Goal: Task Accomplishment & Management: Use online tool/utility

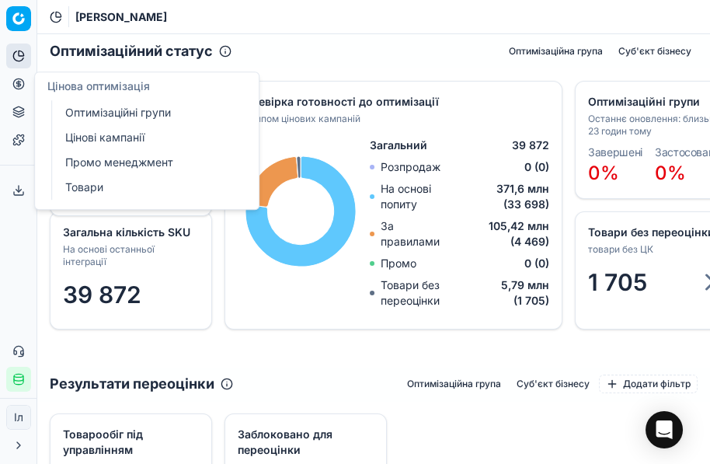
click at [134, 113] on link "Оптимізаційні групи" at bounding box center [149, 113] width 181 height 22
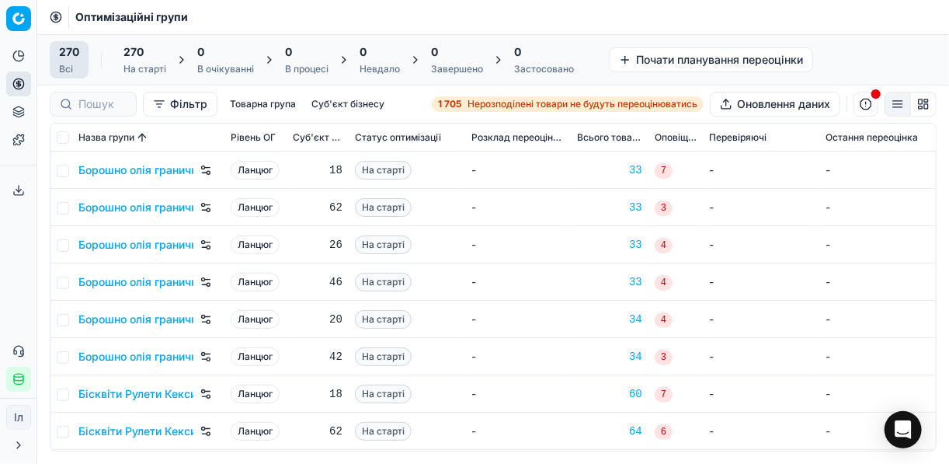
click at [455, 106] on strong "1 705" at bounding box center [449, 104] width 23 height 12
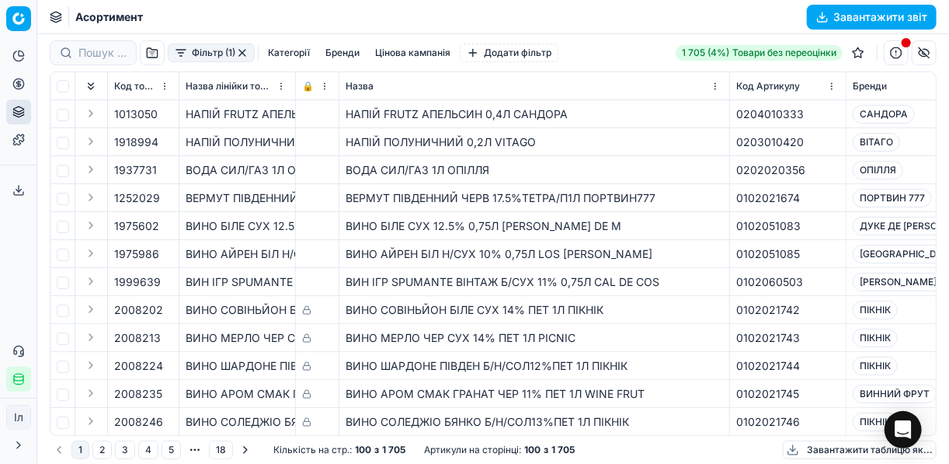
click at [189, 54] on button "Фільтр (1)" at bounding box center [211, 52] width 87 height 19
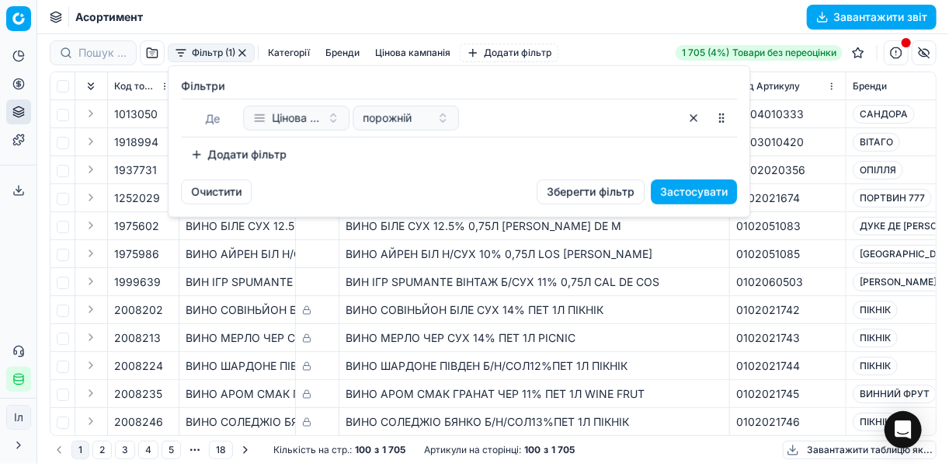
click at [193, 153] on button "Додати фільтр" at bounding box center [238, 154] width 115 height 25
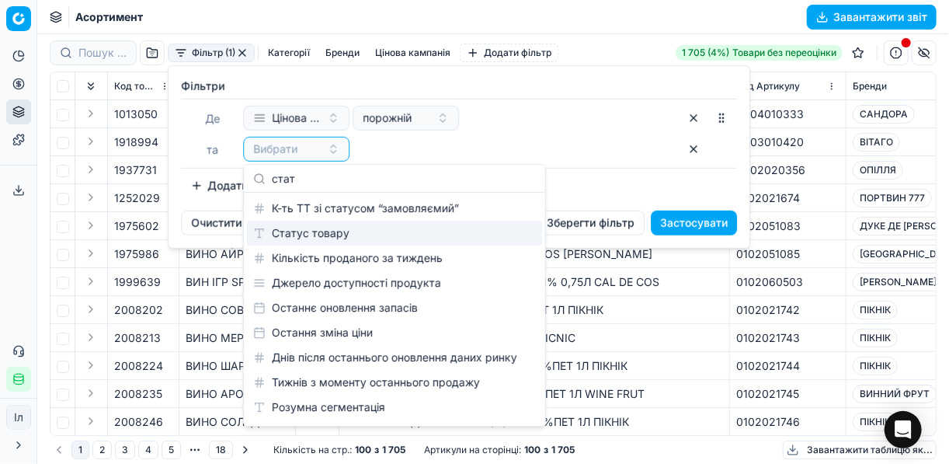
type input "стат"
click at [301, 235] on font "Статус товару" at bounding box center [311, 233] width 78 height 16
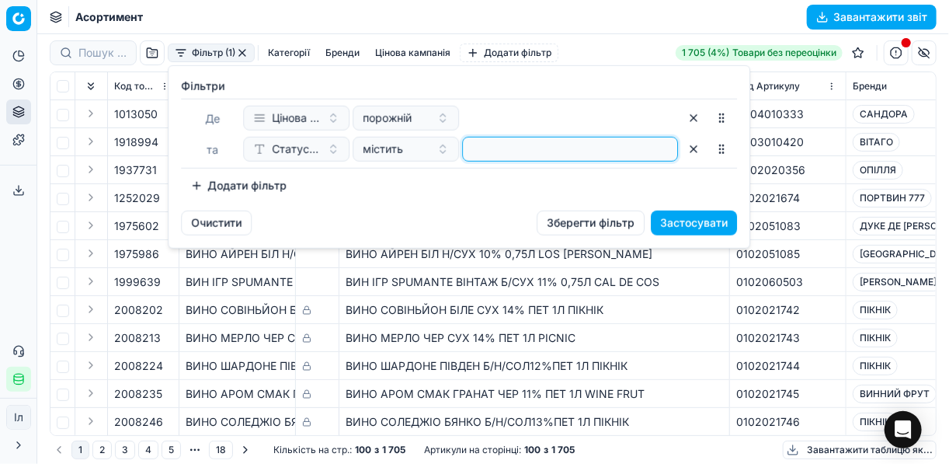
click at [558, 152] on input at bounding box center [570, 148] width 202 height 23
type input "1"
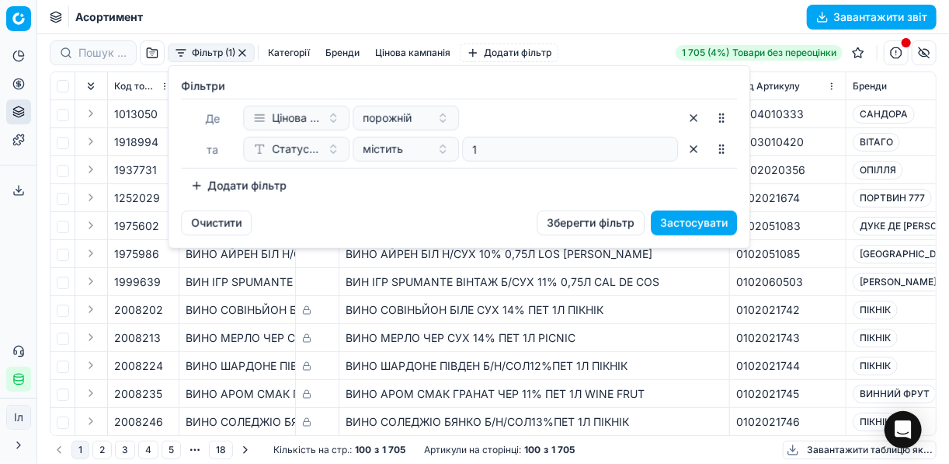
click at [179, 188] on div "Фiльтри [PERSON_NAME] кампанія порожній та Статус товару містить 1 To pick up a…" at bounding box center [459, 138] width 581 height 144
click at [205, 184] on button "Додати фільтр" at bounding box center [238, 185] width 115 height 25
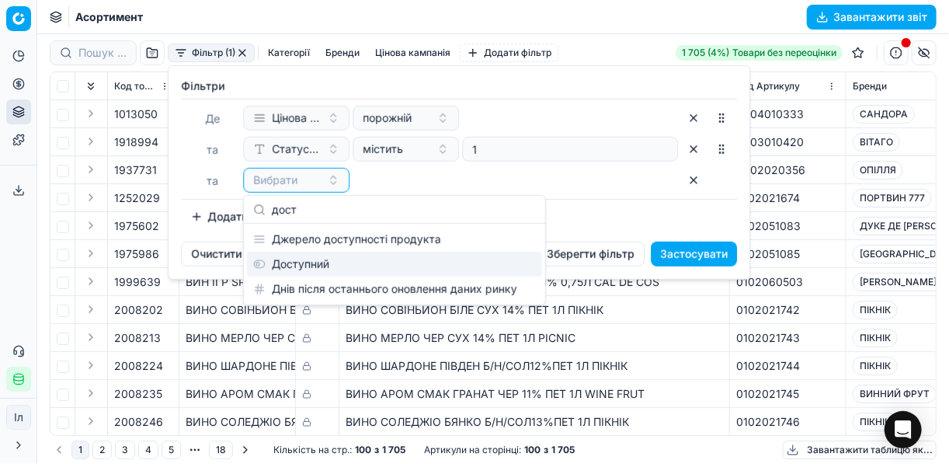
type input "дост"
click at [283, 266] on font "Доступний" at bounding box center [300, 264] width 57 height 16
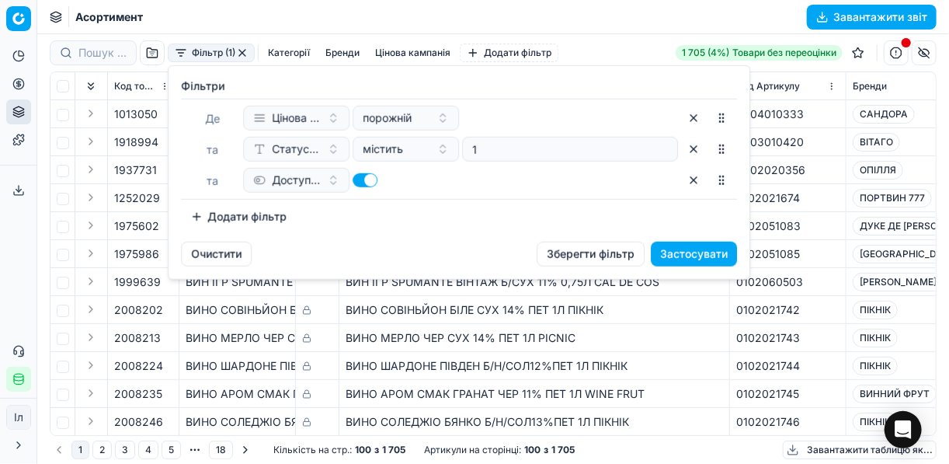
click at [198, 217] on button "Додати фільтр" at bounding box center [238, 216] width 115 height 25
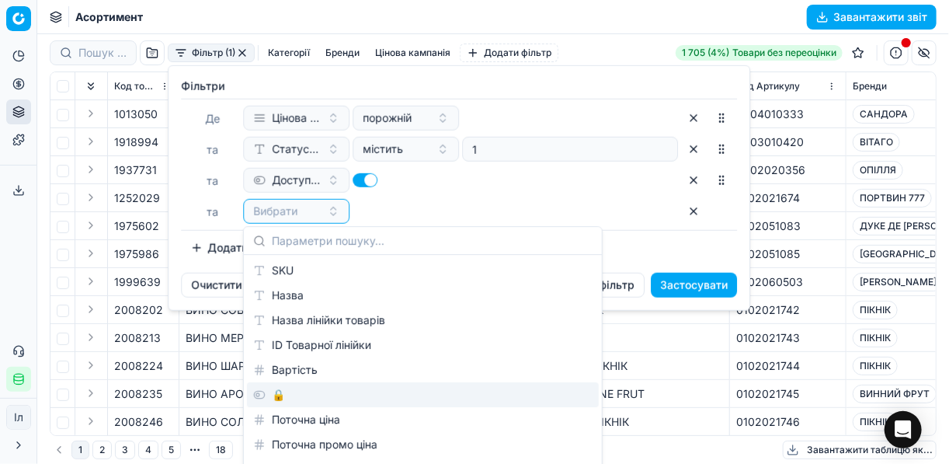
click at [309, 399] on div "🔒" at bounding box center [423, 394] width 352 height 25
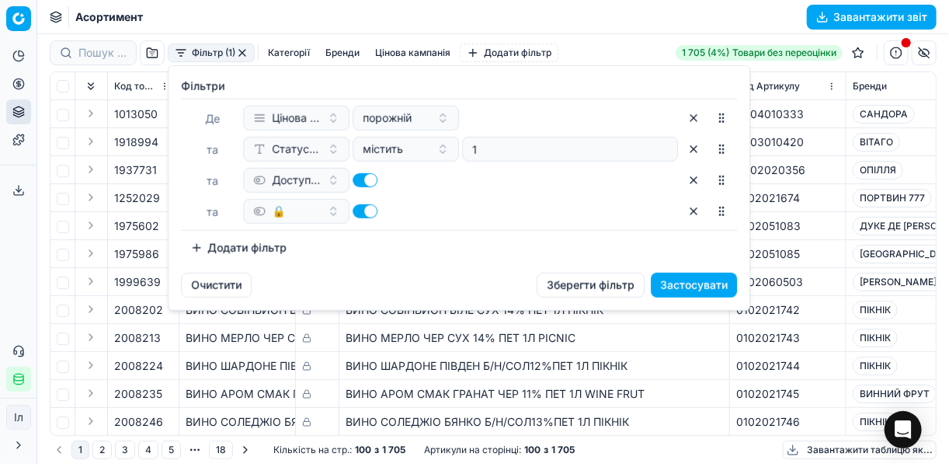
click at [356, 214] on button "button" at bounding box center [365, 211] width 25 height 14
checkbox input "false"
click at [676, 282] on button "Застосувати" at bounding box center [694, 285] width 86 height 25
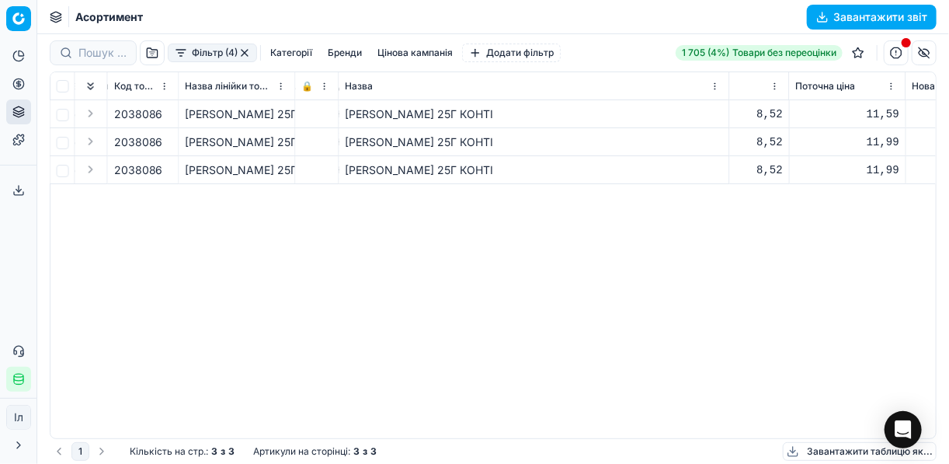
scroll to position [0, 1072]
drag, startPoint x: 479, startPoint y: 141, endPoint x: 447, endPoint y: 137, distance: 32.1
click at [447, 137] on div "[PERSON_NAME] 25Г КОНТІ" at bounding box center [534, 142] width 377 height 16
copy div "КОНТІ"
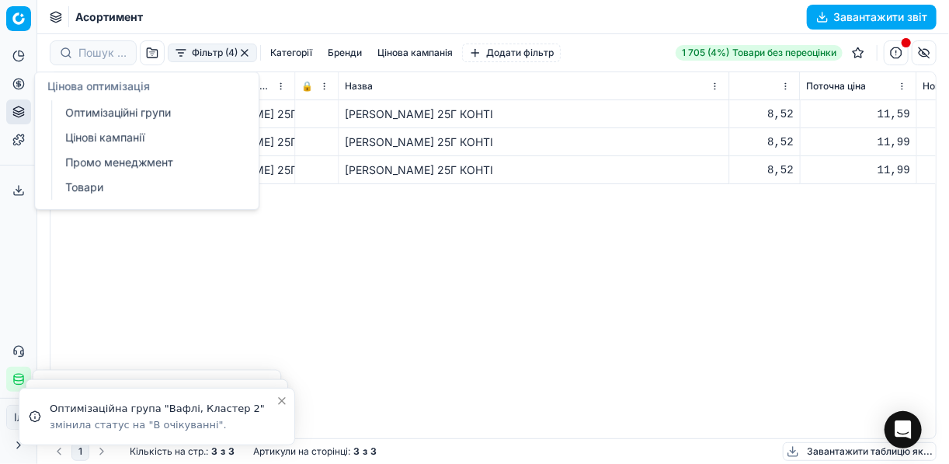
click at [19, 85] on icon at bounding box center [18, 84] width 4 height 4
click at [94, 116] on link "Оптимізаційні групи" at bounding box center [149, 113] width 181 height 22
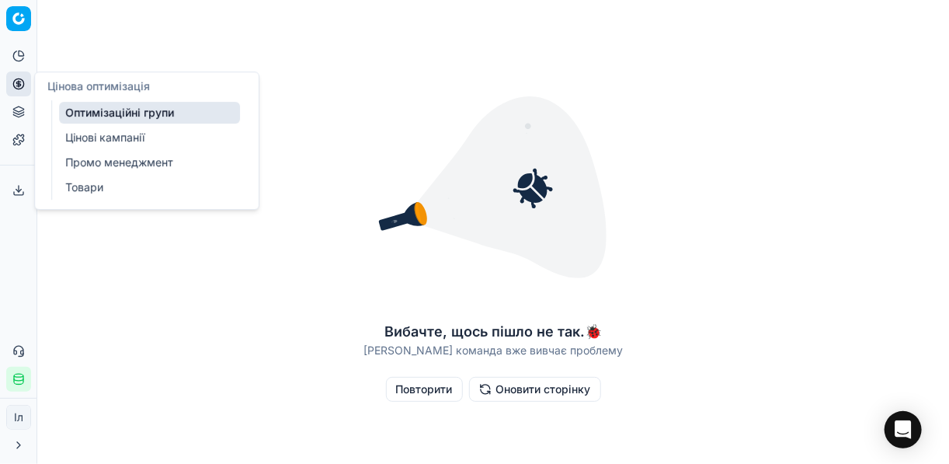
click at [103, 137] on link "Цінові кампанії" at bounding box center [149, 138] width 181 height 22
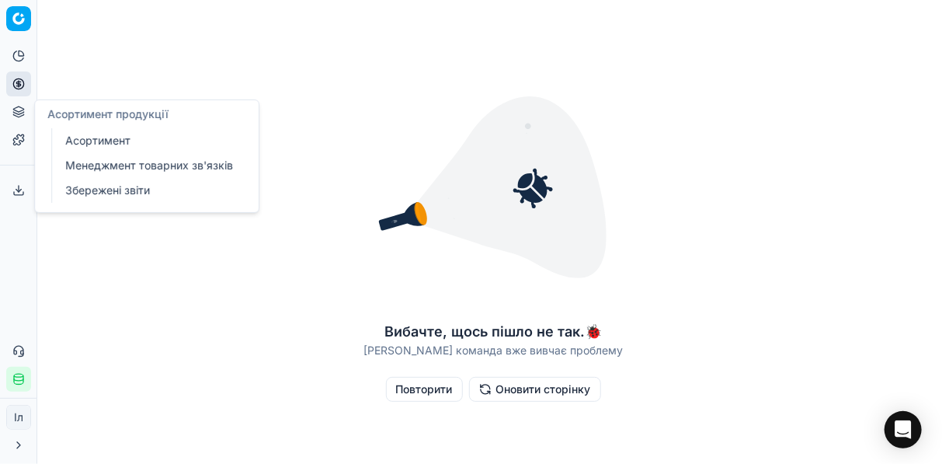
click at [15, 112] on icon at bounding box center [18, 112] width 12 height 12
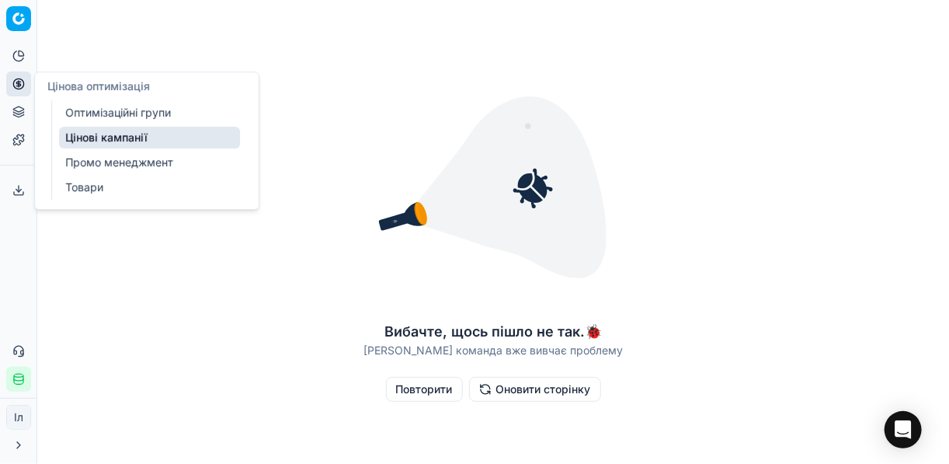
click at [14, 83] on icon at bounding box center [18, 84] width 12 height 12
click at [98, 112] on link "Оптимізаційні групи" at bounding box center [149, 113] width 181 height 22
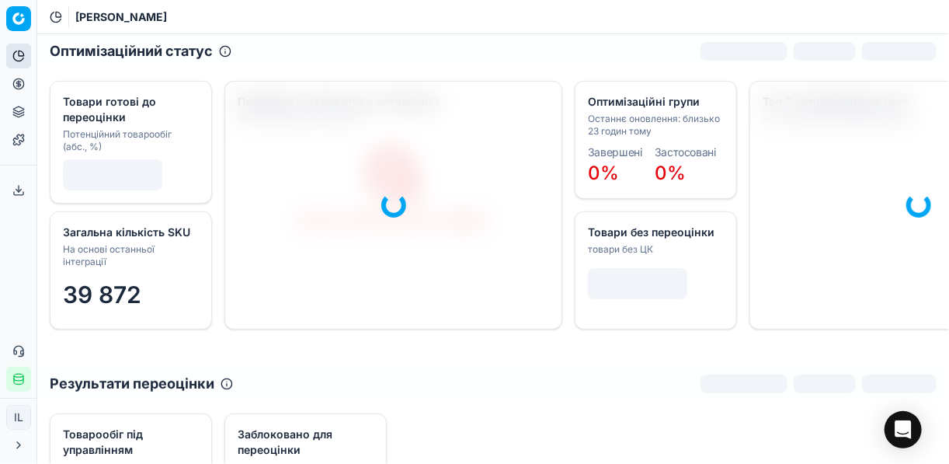
click at [19, 58] on icon at bounding box center [18, 56] width 12 height 12
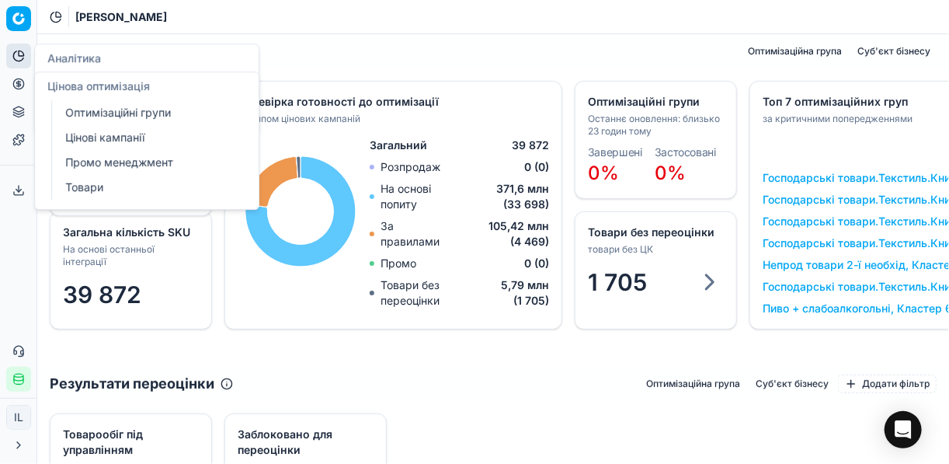
click at [17, 85] on icon at bounding box center [18, 84] width 4 height 4
click at [115, 111] on link "Оптимізаційні групи" at bounding box center [149, 113] width 181 height 22
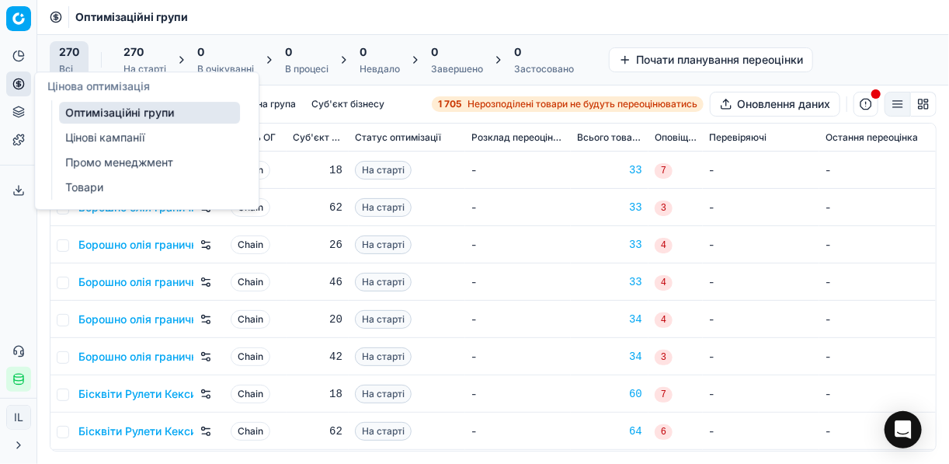
click at [109, 141] on link "Цінові кампанії" at bounding box center [149, 138] width 181 height 22
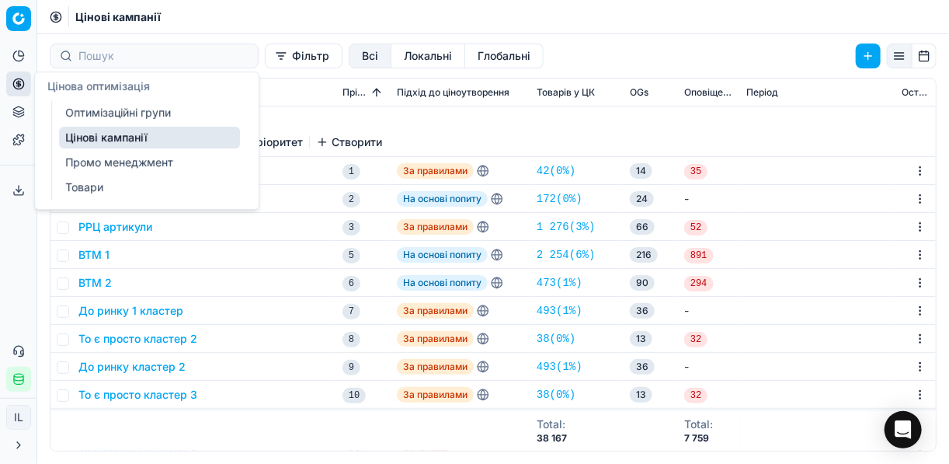
click at [106, 141] on link "Цінові кампанії" at bounding box center [149, 138] width 181 height 22
click at [150, 134] on link "Цінові кампанії" at bounding box center [149, 138] width 181 height 22
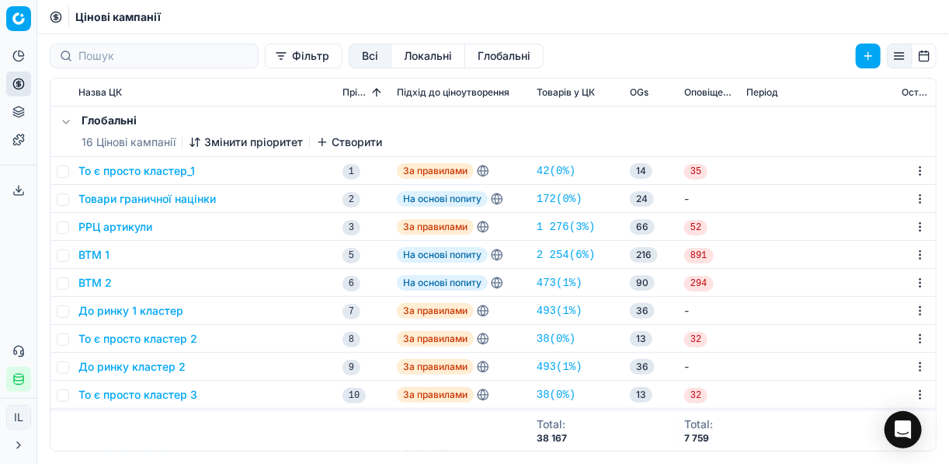
click at [265, 63] on button "Фільтр" at bounding box center [304, 55] width 78 height 25
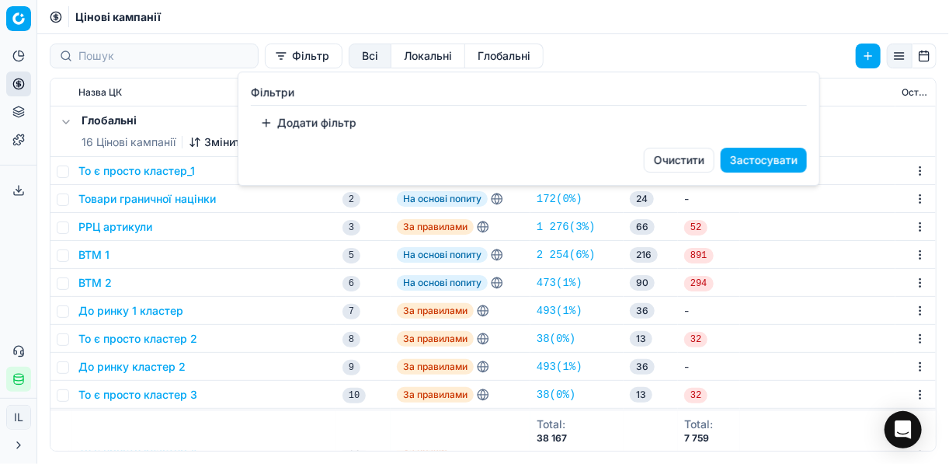
click at [265, 120] on button "Додати фільтр" at bounding box center [308, 122] width 115 height 25
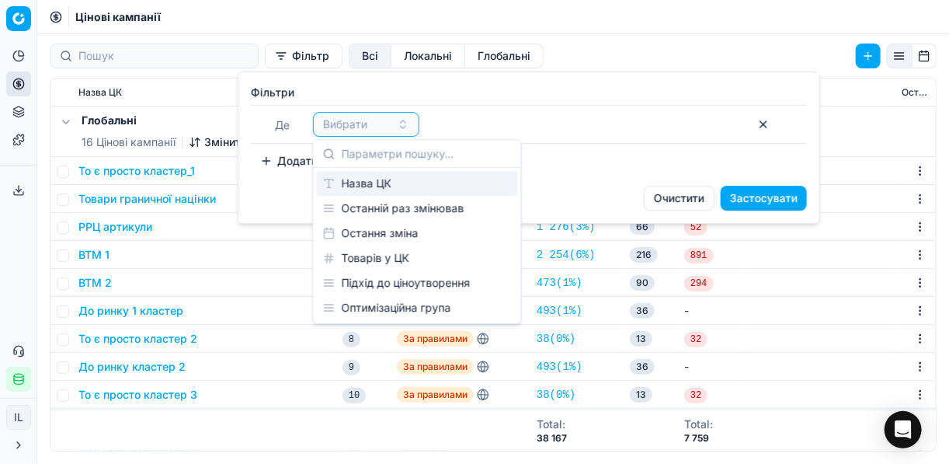
click at [369, 181] on div "Назва ЦК" at bounding box center [417, 183] width 201 height 25
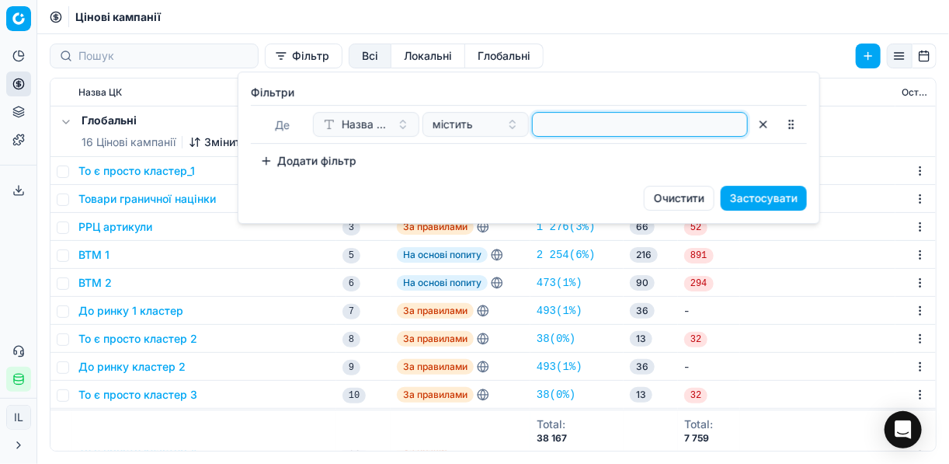
click at [540, 126] on input at bounding box center [640, 124] width 202 height 23
type input "ваф"
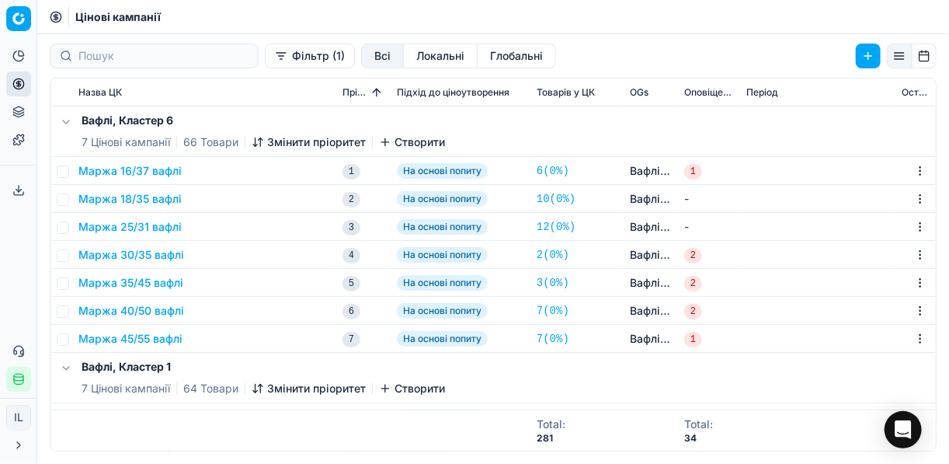
click at [148, 225] on button "Маржа 25/31 вафлі" at bounding box center [129, 227] width 103 height 16
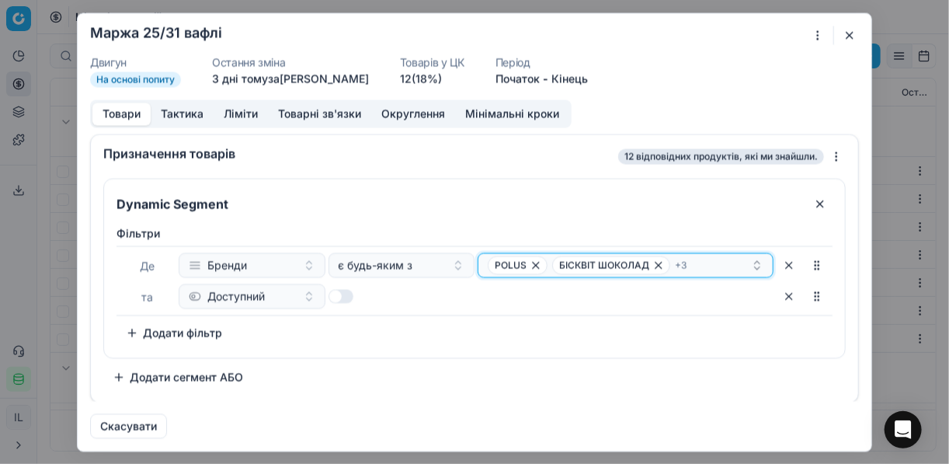
click at [725, 260] on div "POLUS БІСКВІТ ШОКОЛАД + 3" at bounding box center [619, 264] width 263 height 19
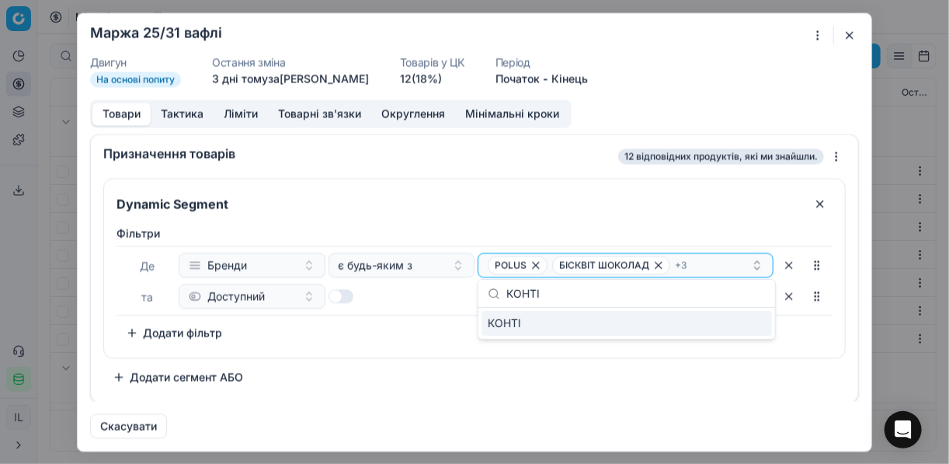
type input "КОНТІ"
click at [753, 328] on div "КОНТІ" at bounding box center [626, 323] width 290 height 25
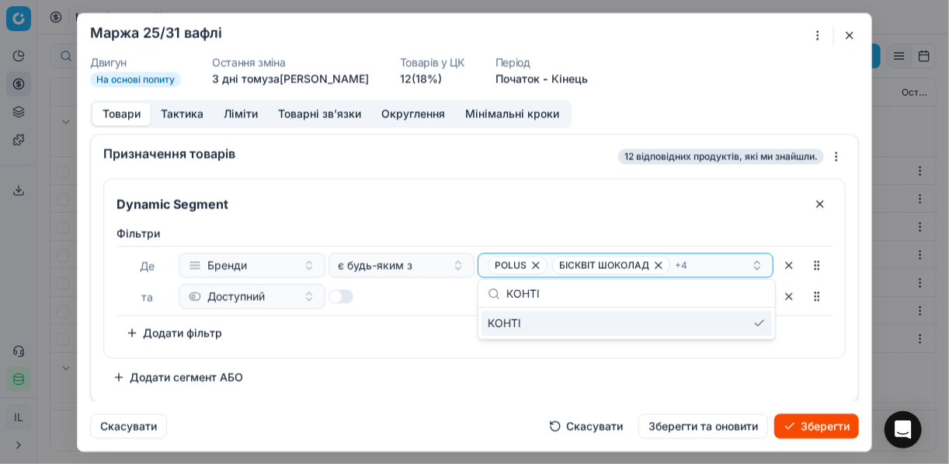
click at [808, 427] on button "Зберегти" at bounding box center [816, 425] width 85 height 25
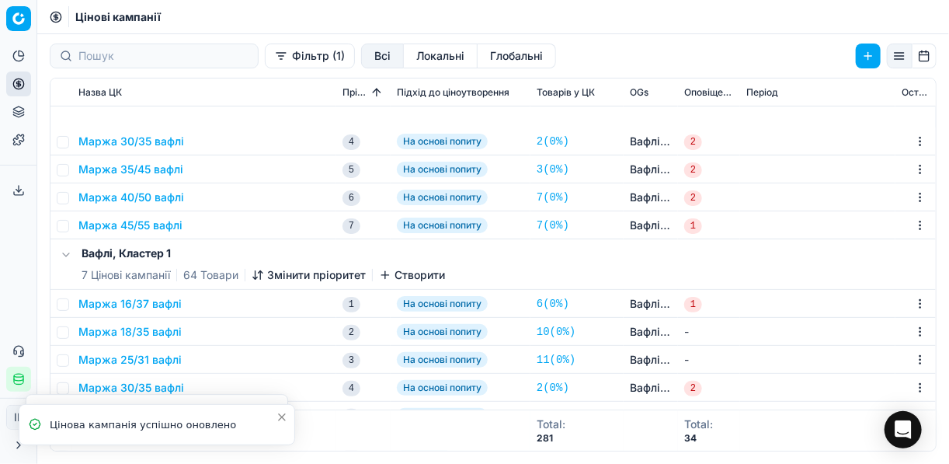
scroll to position [248, 0]
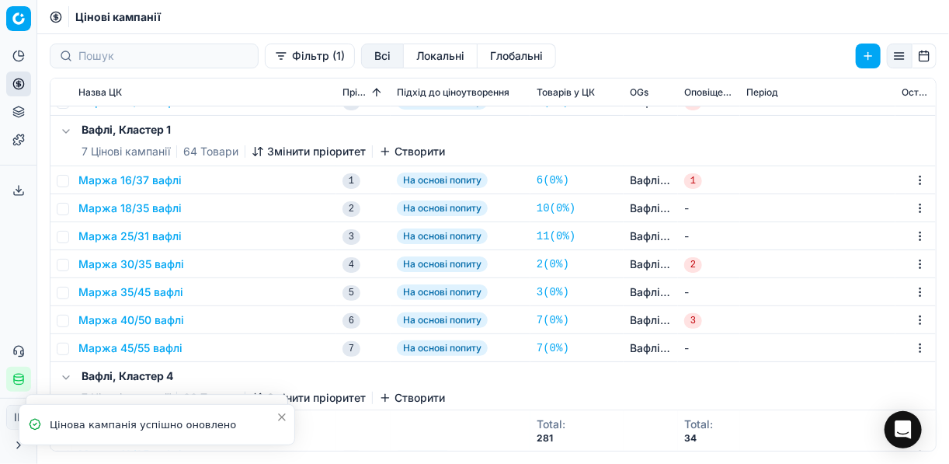
click at [158, 242] on button "Маржа 25/31 вафлі" at bounding box center [129, 236] width 103 height 16
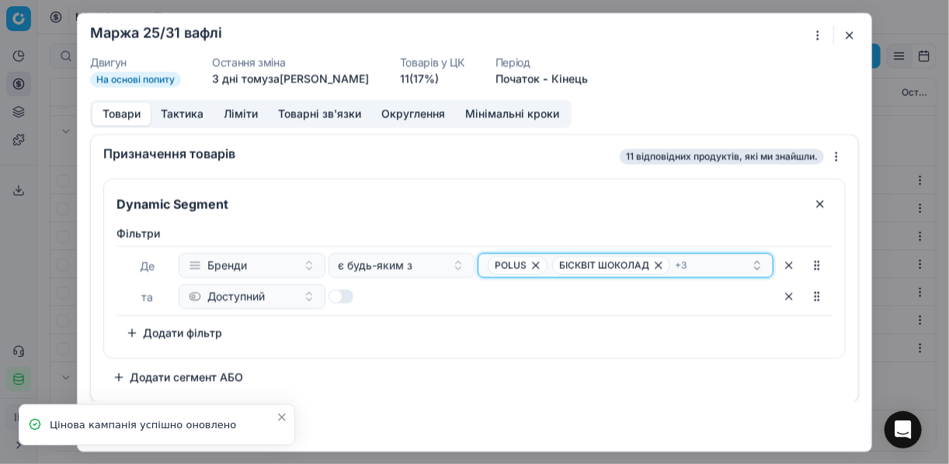
click at [733, 260] on div "POLUS БІСКВІТ ШОКОЛАД + 3" at bounding box center [619, 264] width 263 height 19
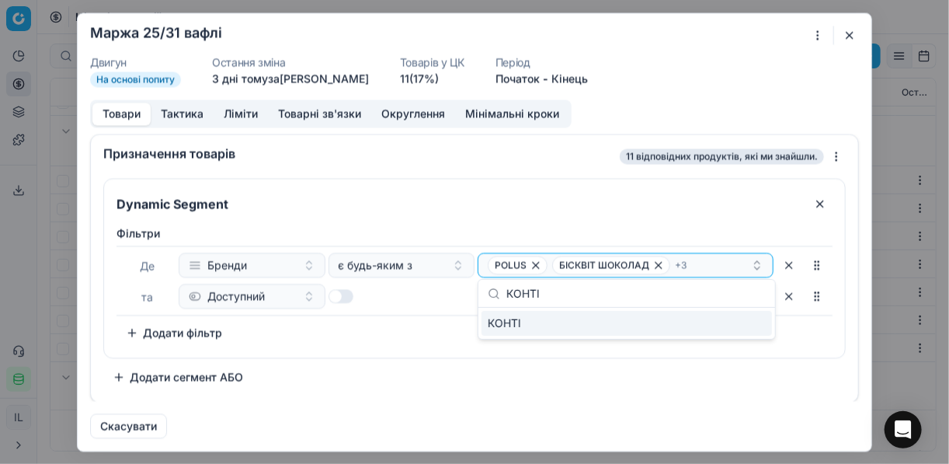
type input "КОНТІ"
click at [755, 321] on div "КОНТІ" at bounding box center [626, 323] width 290 height 25
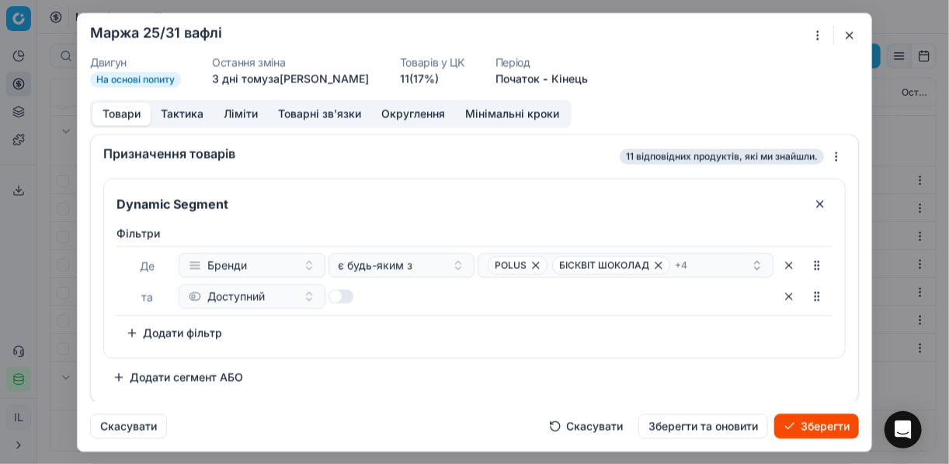
click at [809, 426] on button "Зберегти" at bounding box center [816, 425] width 85 height 25
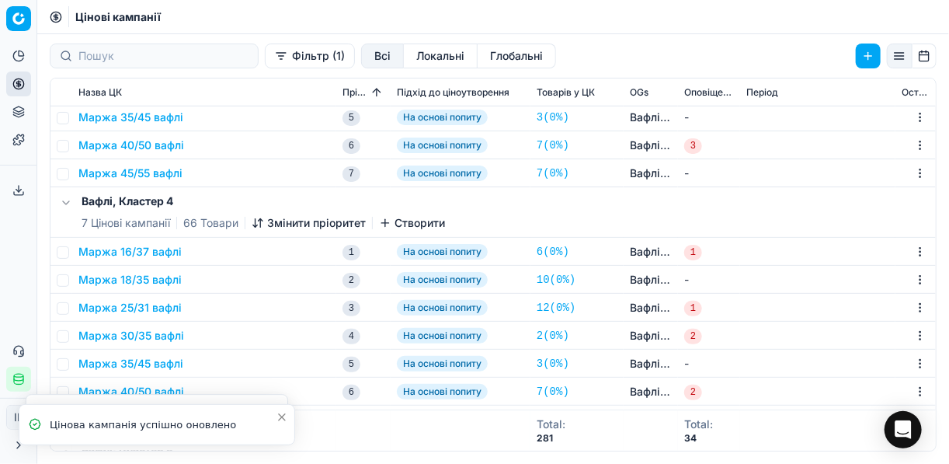
scroll to position [559, 0]
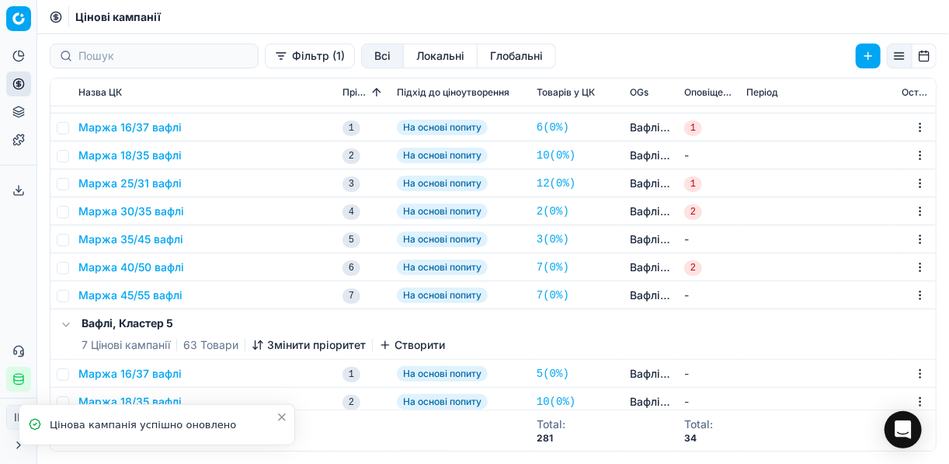
click at [162, 184] on button "Маржа 25/31 вафлі" at bounding box center [129, 183] width 103 height 16
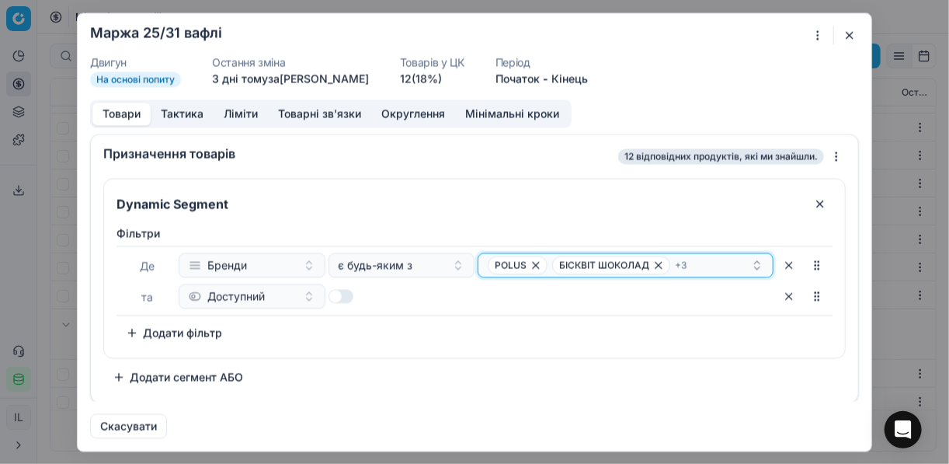
click at [719, 258] on div "POLUS БІСКВІТ ШОКОЛАД + 3" at bounding box center [619, 264] width 263 height 19
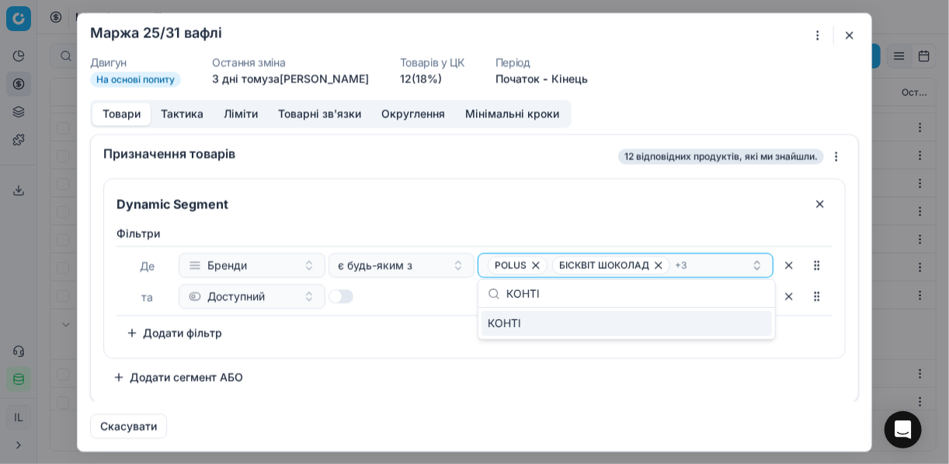
type input "КОНТІ"
click at [742, 321] on div "КОНТІ" at bounding box center [626, 323] width 290 height 25
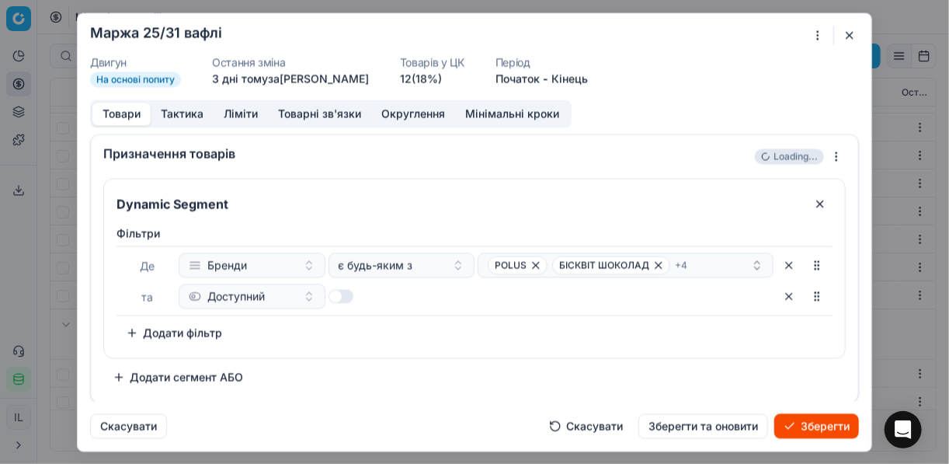
click at [825, 431] on button "Зберегти" at bounding box center [816, 425] width 85 height 25
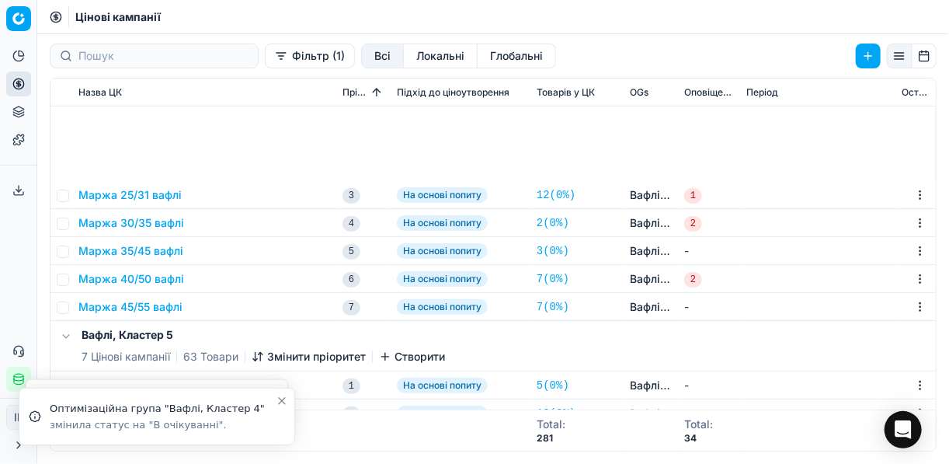
scroll to position [808, 0]
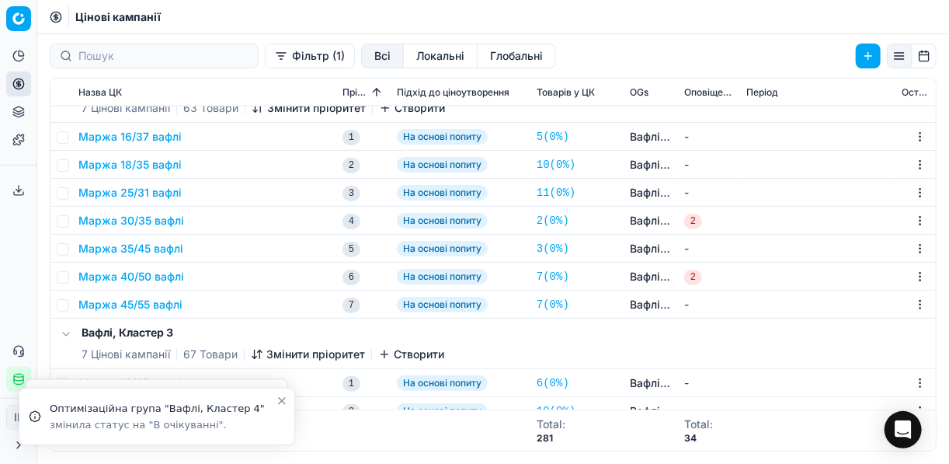
click at [134, 201] on td "Маржа 25/31 вафлі" at bounding box center [204, 193] width 264 height 28
click at [135, 198] on button "Маржа 25/31 вафлі" at bounding box center [129, 193] width 103 height 16
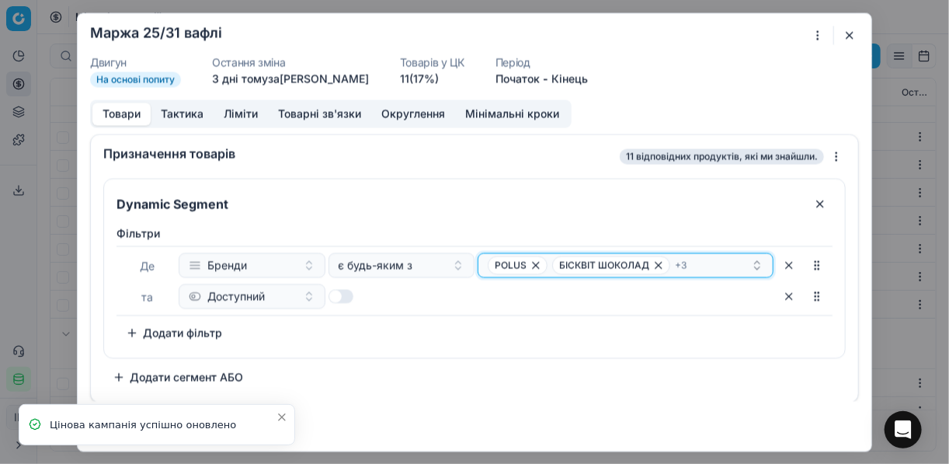
click at [715, 259] on div "POLUS БІСКВІТ ШОКОЛАД + 3" at bounding box center [619, 264] width 263 height 19
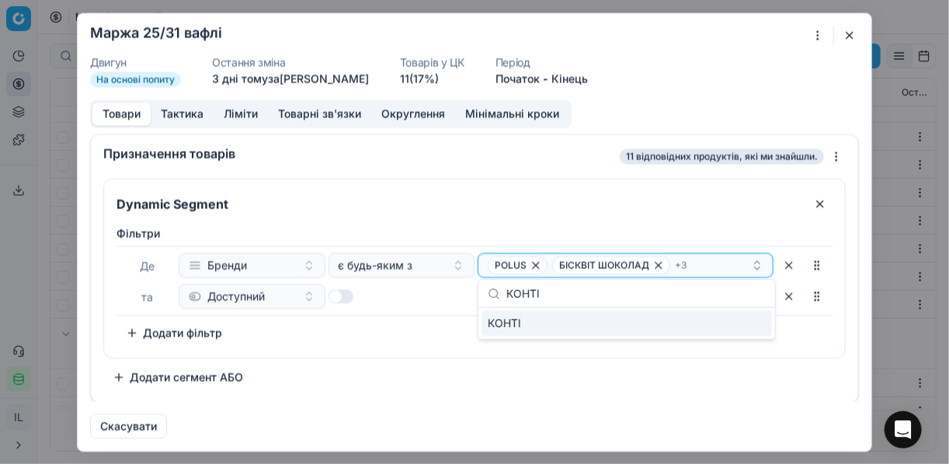
type input "КОНТІ"
click at [744, 329] on div "КОНТІ" at bounding box center [626, 323] width 290 height 25
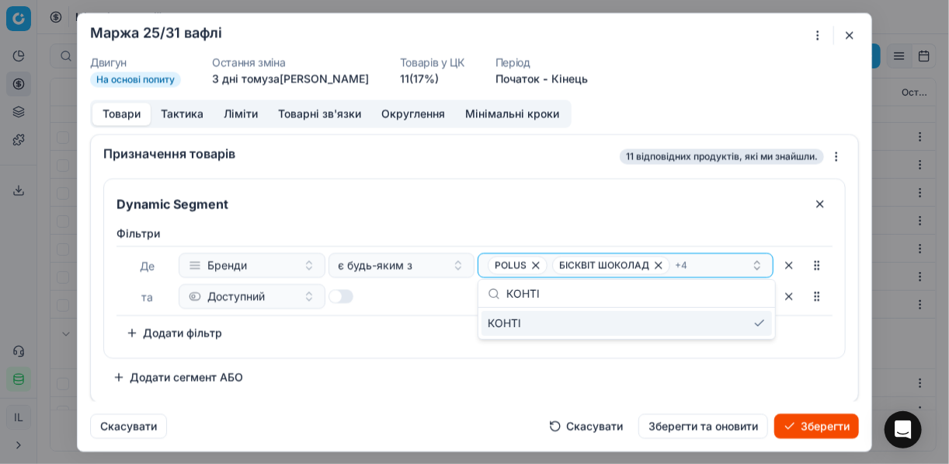
click at [818, 420] on button "Зберегти" at bounding box center [816, 425] width 85 height 25
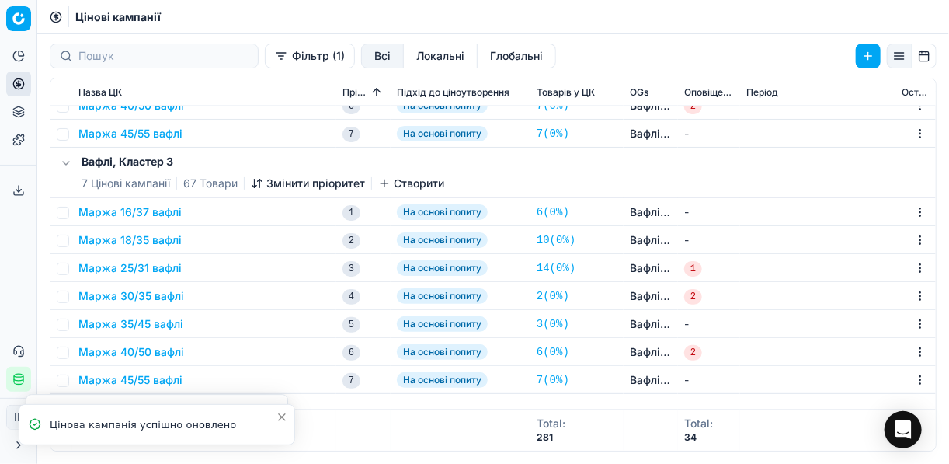
scroll to position [1056, 0]
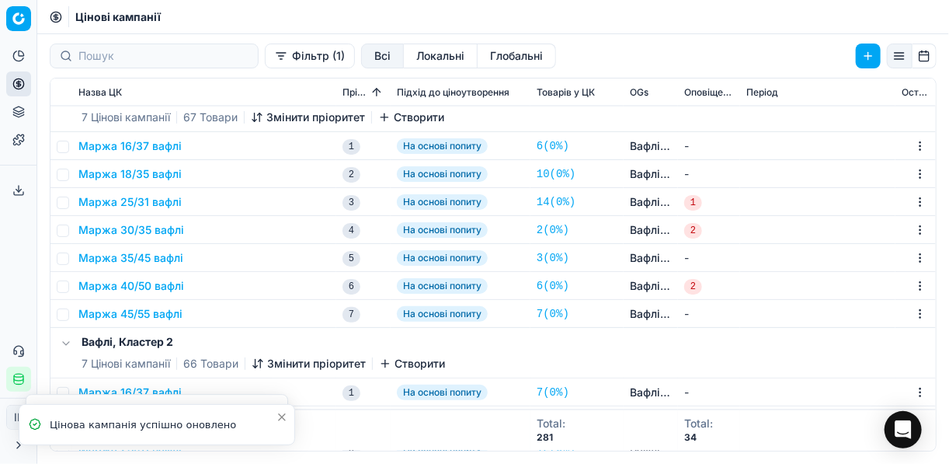
click at [144, 207] on button "Маржа 25/31 вафлі" at bounding box center [129, 202] width 103 height 16
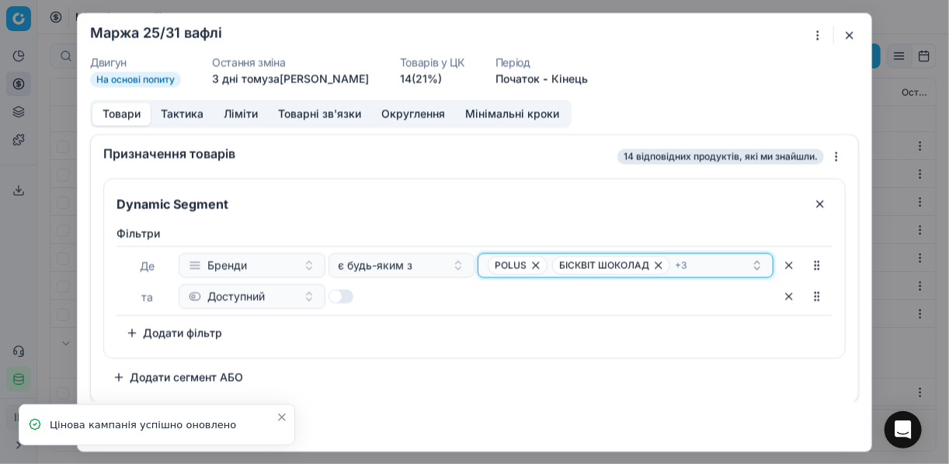
click at [723, 264] on div "POLUS БІСКВІТ ШОКОЛАД + 3" at bounding box center [619, 264] width 263 height 19
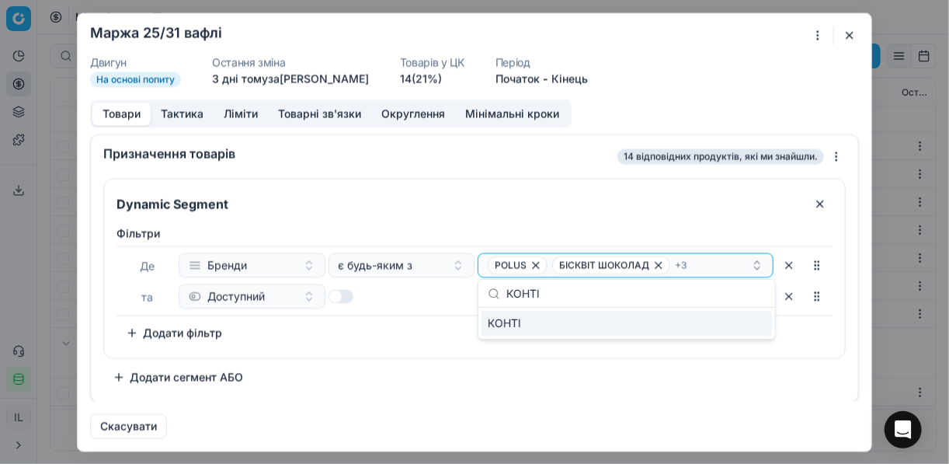
type input "КОНТІ"
click at [762, 319] on div "КОНТІ" at bounding box center [626, 323] width 290 height 25
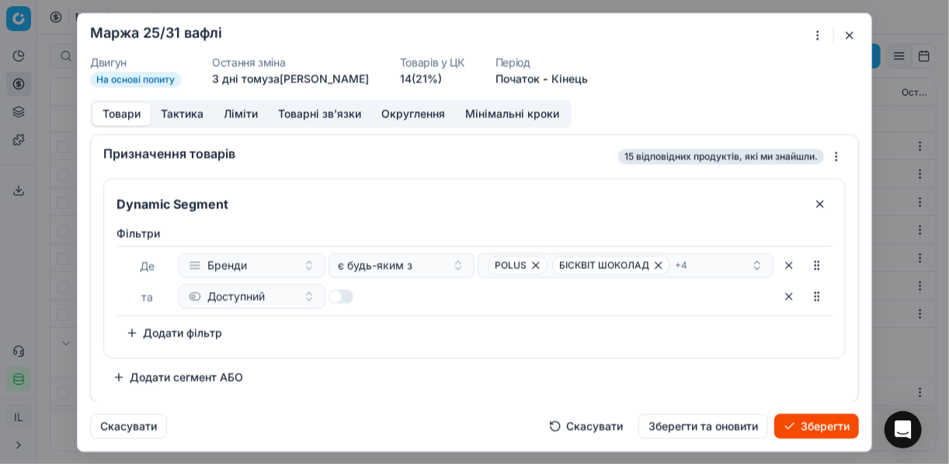
click at [820, 424] on button "Зберегти" at bounding box center [816, 425] width 85 height 25
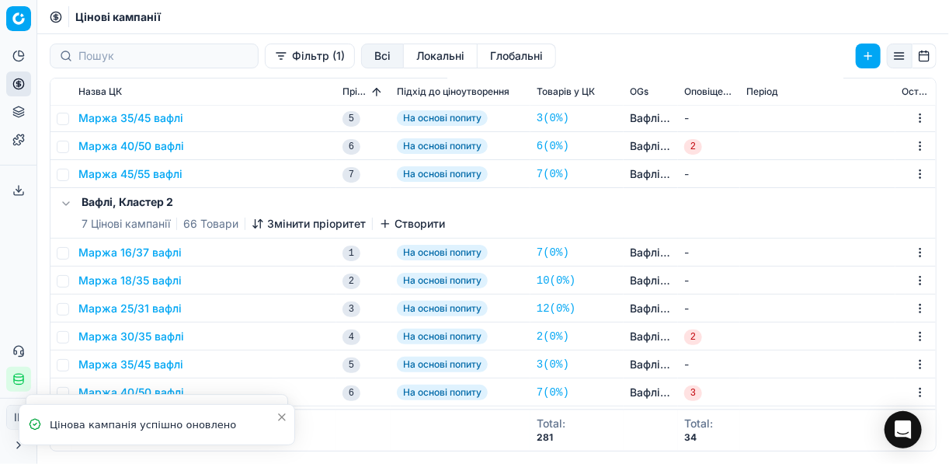
scroll to position [1231, 0]
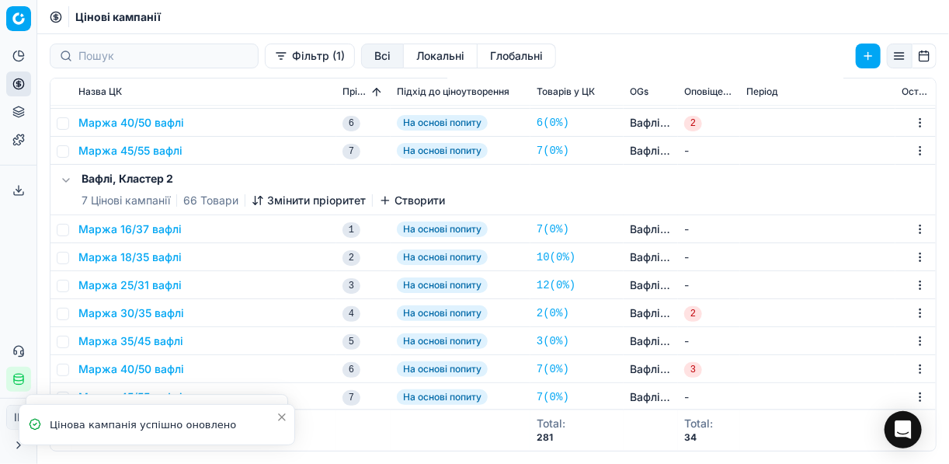
click at [117, 283] on button "Маржа 25/31 вафлі" at bounding box center [129, 285] width 103 height 16
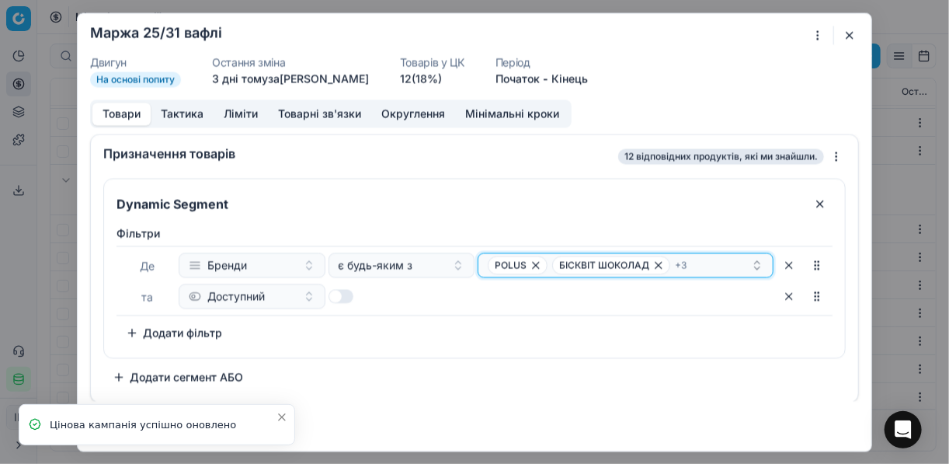
click at [709, 266] on div "POLUS БІСКВІТ ШОКОЛАД + 3" at bounding box center [619, 264] width 263 height 19
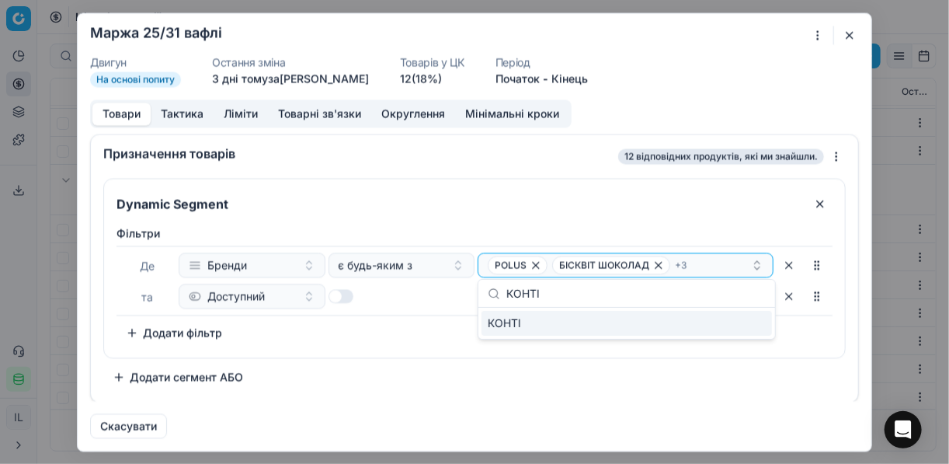
type input "КОНТІ"
click at [761, 332] on div "КОНТІ" at bounding box center [626, 323] width 290 height 25
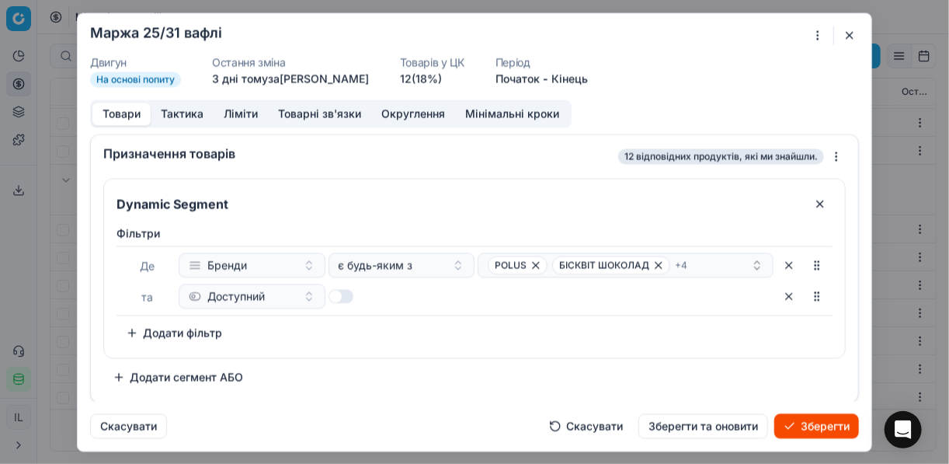
click at [811, 426] on button "Зберегти" at bounding box center [816, 425] width 85 height 25
